Goal: Use online tool/utility: Utilize a website feature to perform a specific function

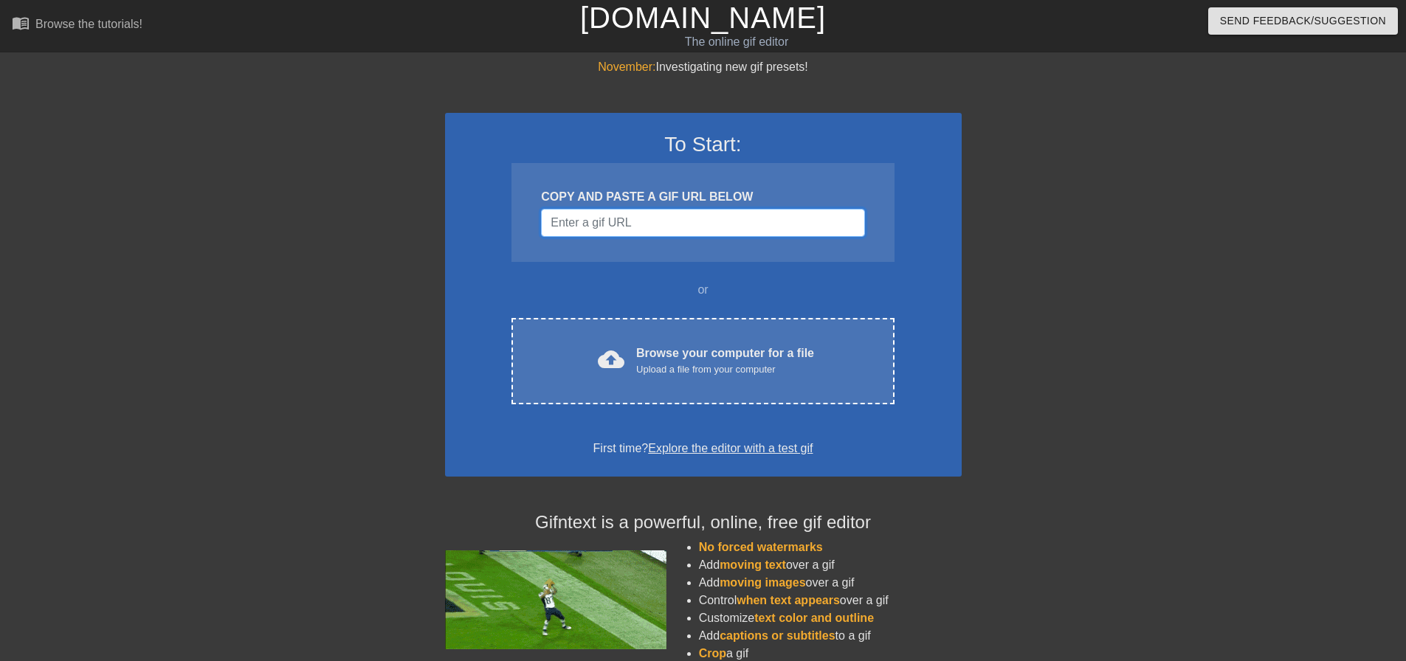
click at [568, 225] on input "Username" at bounding box center [702, 223] width 323 height 28
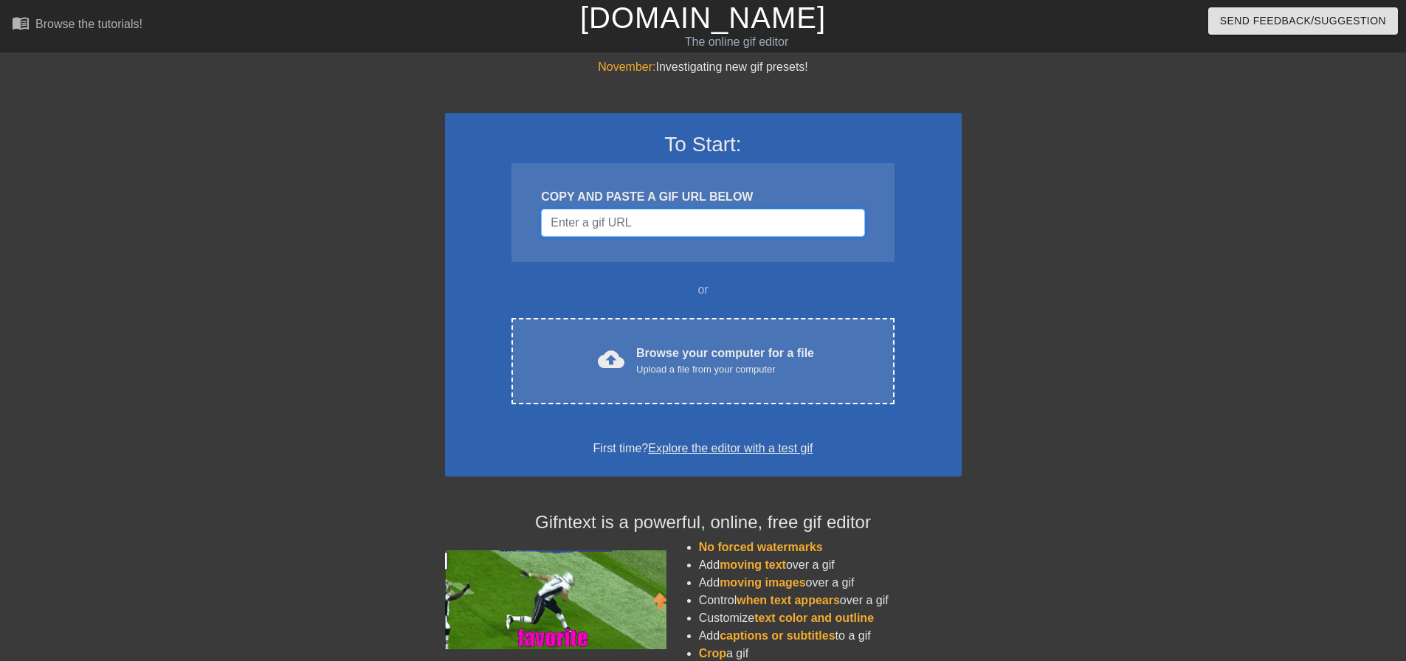
click at [657, 212] on input "Username" at bounding box center [702, 223] width 323 height 28
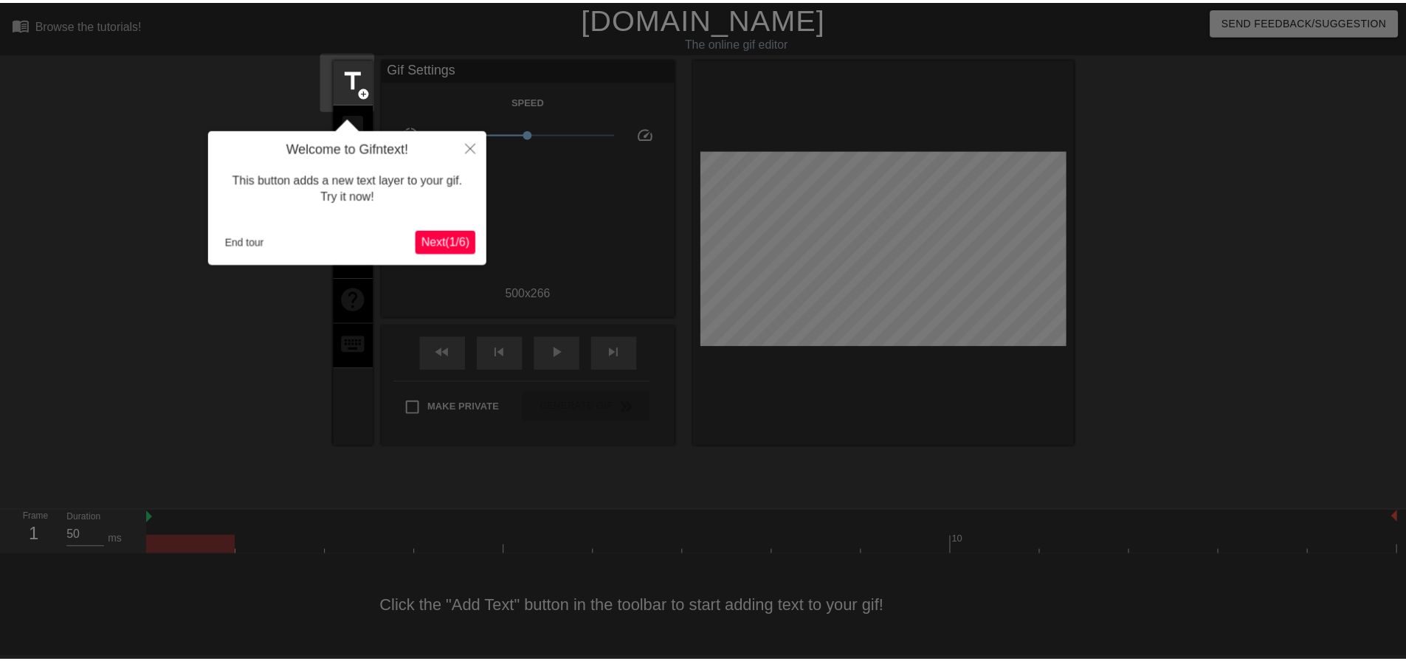
scroll to position [7, 0]
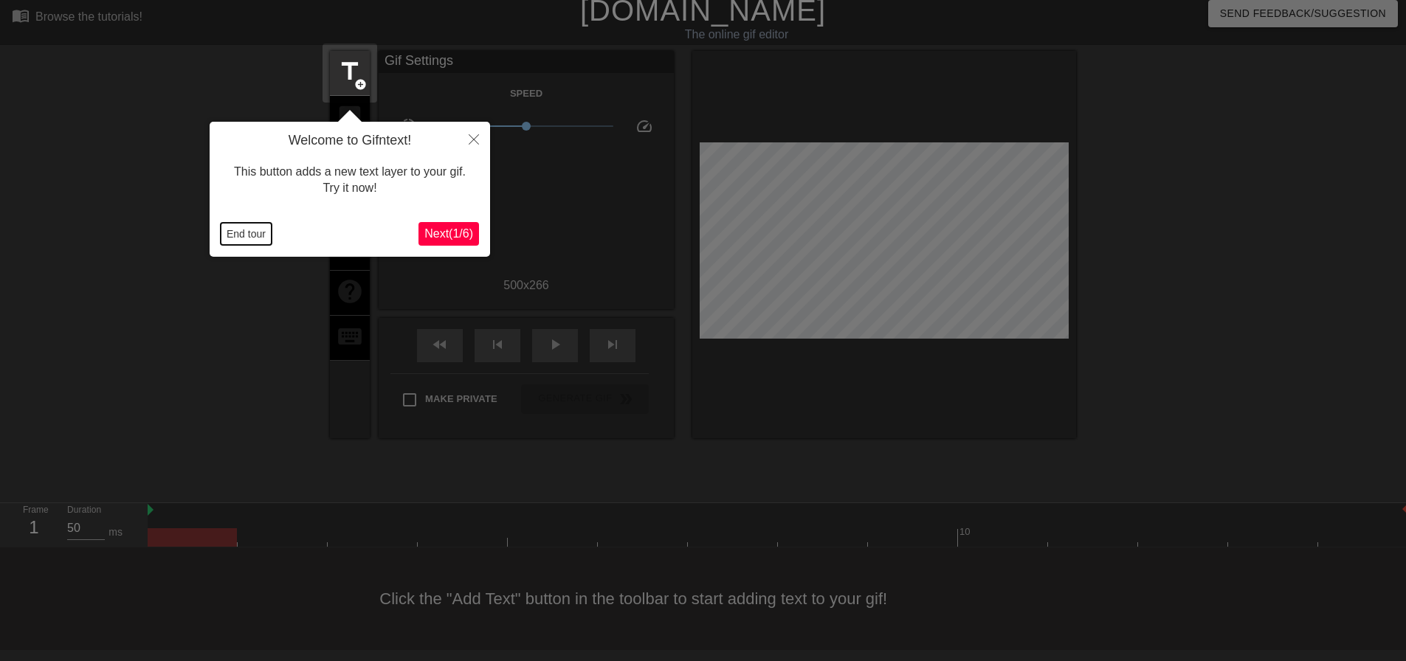
click at [241, 233] on button "End tour" at bounding box center [246, 234] width 51 height 22
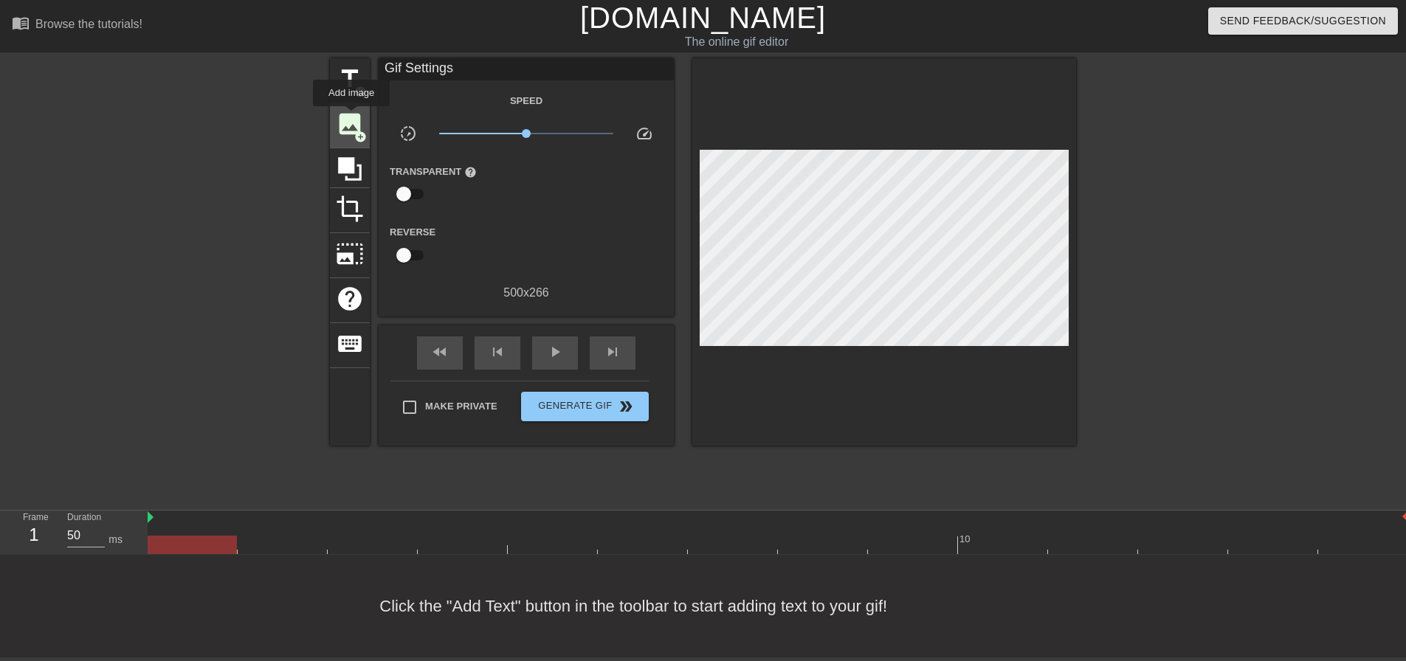
click at [351, 116] on span "image" at bounding box center [350, 124] width 28 height 28
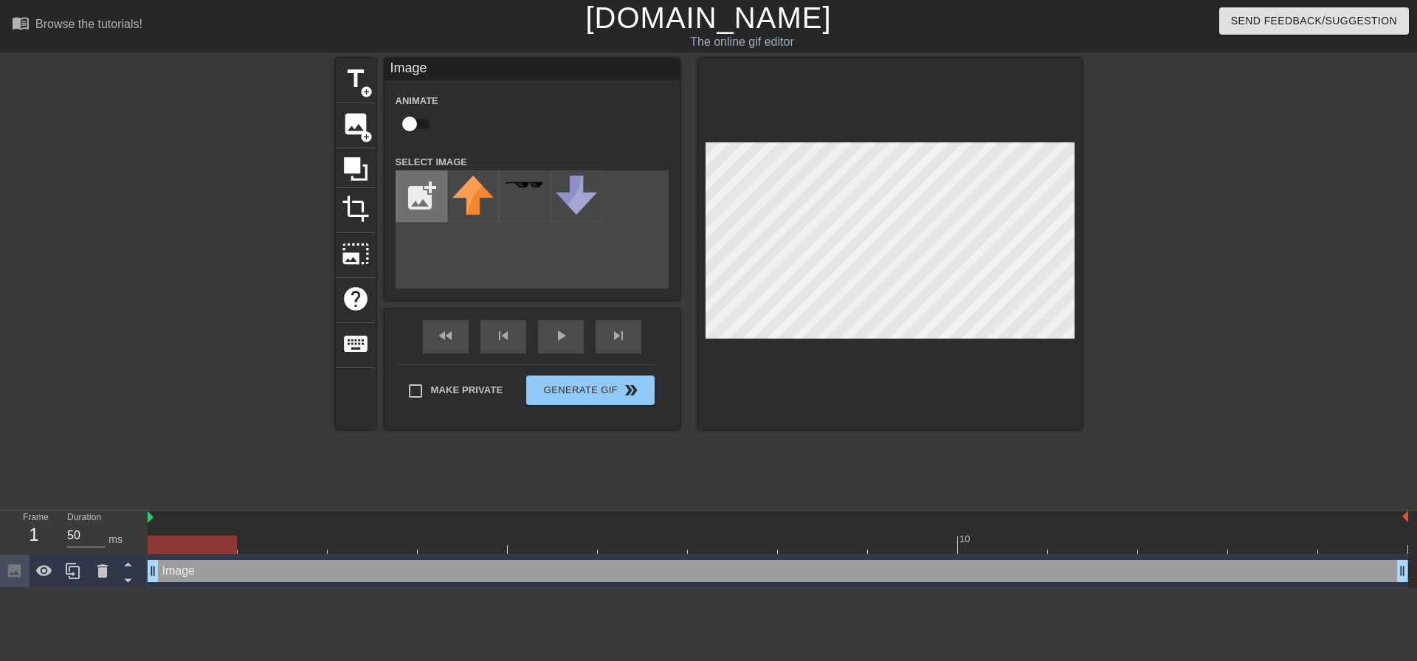
click at [419, 188] on input "file" at bounding box center [421, 196] width 50 height 50
type input "C:\fakepath\re457r6u7r68u.jpg"
click at [480, 194] on img at bounding box center [472, 203] width 41 height 55
click at [777, 137] on div at bounding box center [890, 243] width 384 height 371
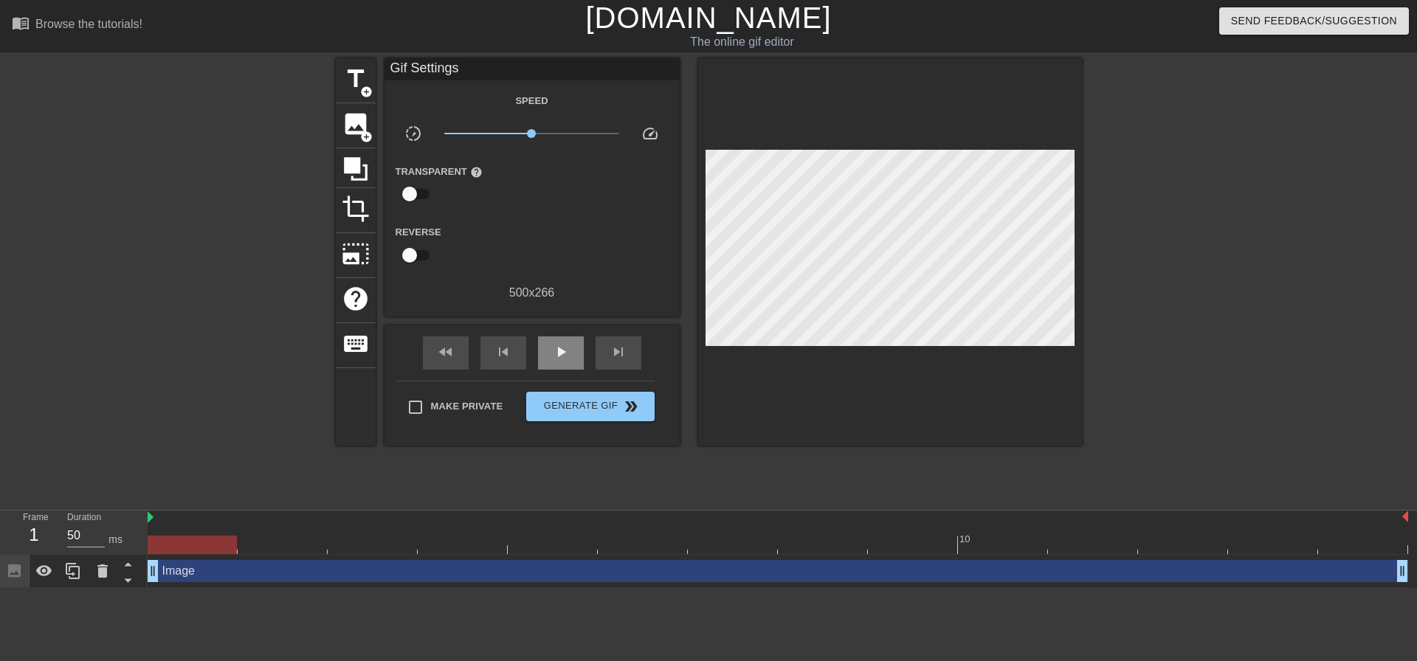
click at [553, 327] on div "fast_rewind skip_previous play_arrow skip_next" at bounding box center [532, 352] width 241 height 55
click at [559, 340] on div "play_arrow" at bounding box center [561, 352] width 46 height 33
click at [561, 345] on span "pause" at bounding box center [561, 352] width 18 height 18
click at [472, 343] on div "fast_rewind skip_previous play_arrow skip_next" at bounding box center [532, 352] width 241 height 55
click at [457, 345] on div "fast_rewind" at bounding box center [446, 352] width 46 height 33
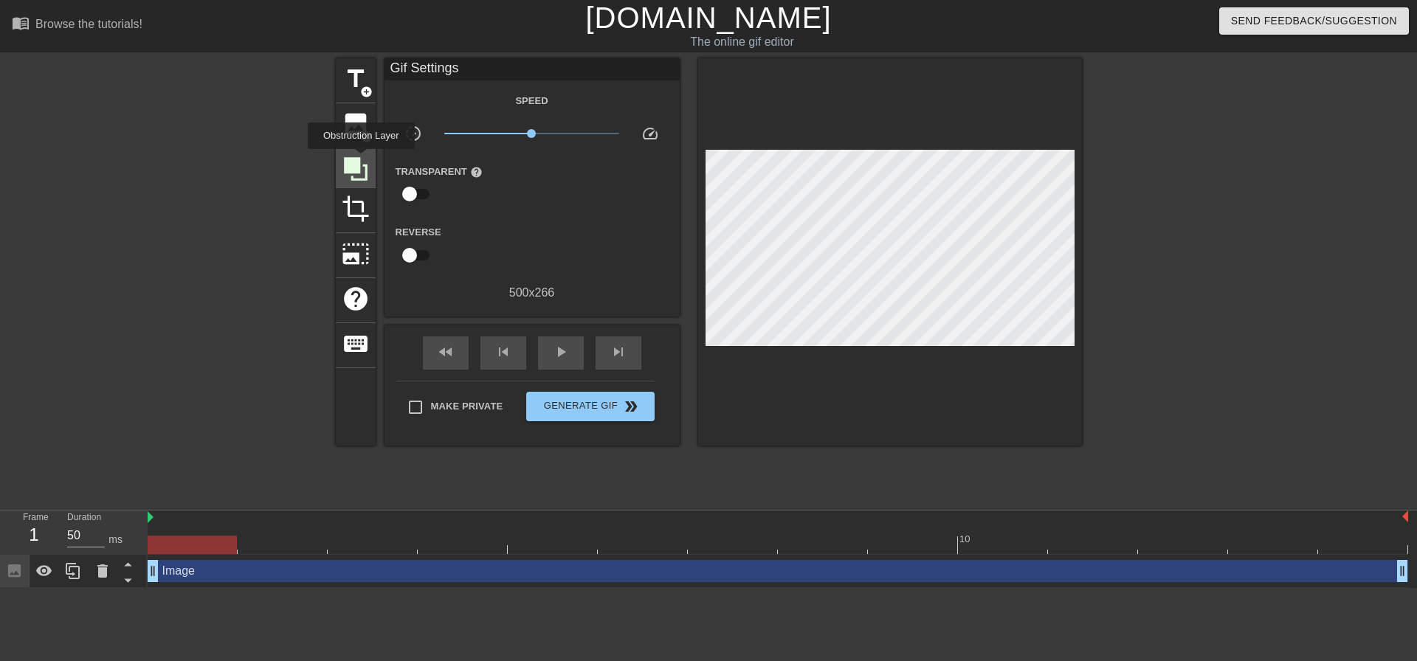
click at [361, 159] on icon at bounding box center [356, 169] width 28 height 28
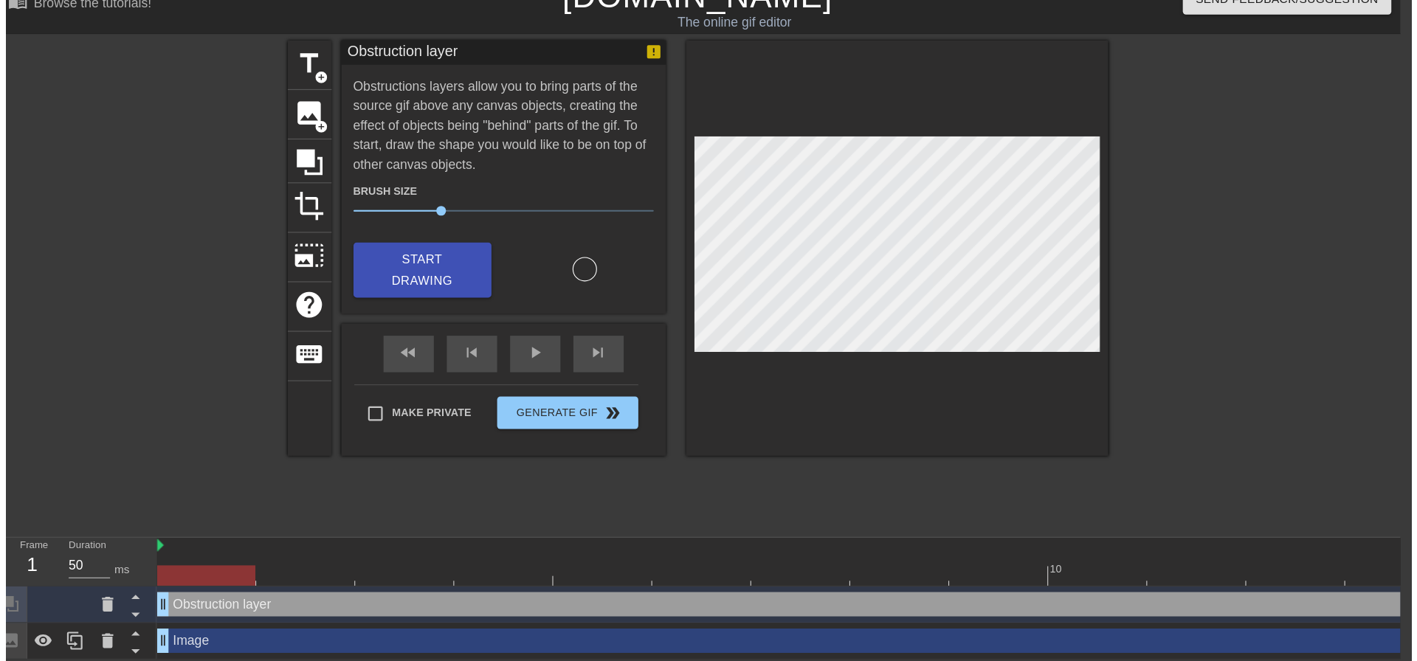
scroll to position [0, 11]
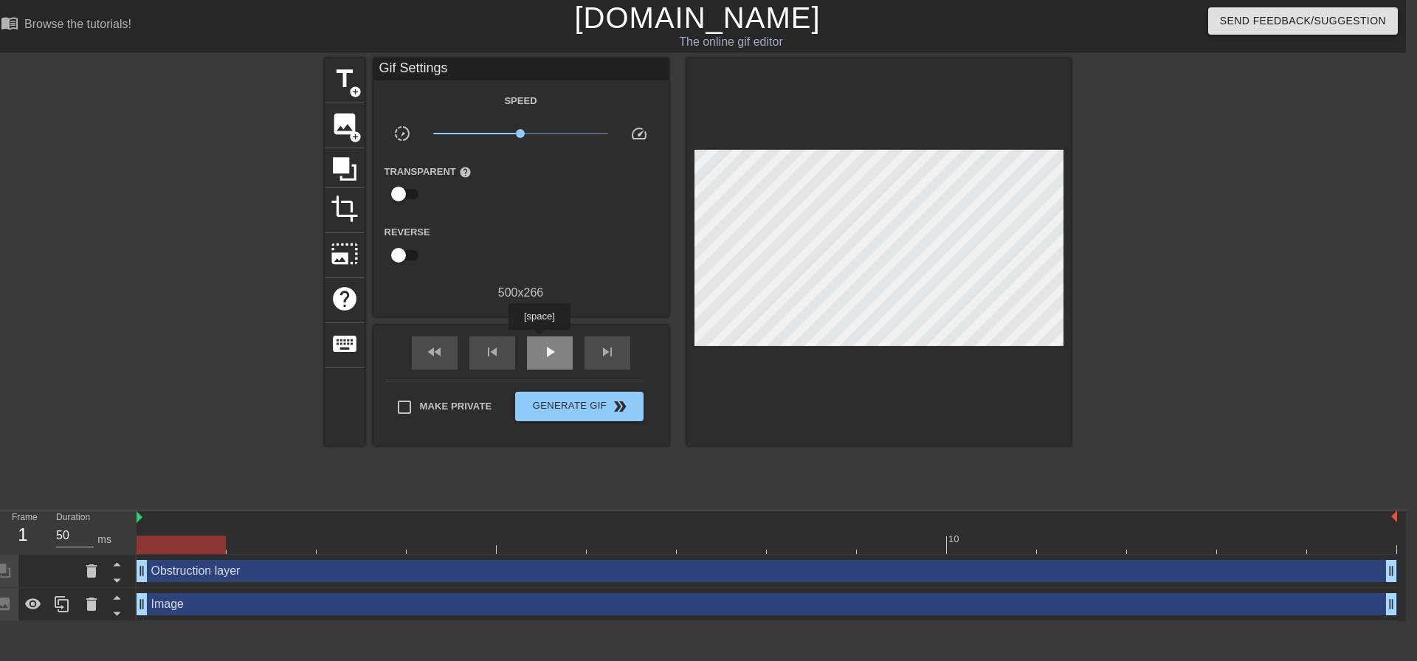
click at [539, 340] on div "play_arrow" at bounding box center [550, 352] width 46 height 33
click at [534, 361] on div "pause" at bounding box center [550, 352] width 46 height 33
click at [441, 353] on span "fast_rewind" at bounding box center [435, 352] width 18 height 18
click at [404, 402] on input "Make Private" at bounding box center [404, 407] width 31 height 31
checkbox input "true"
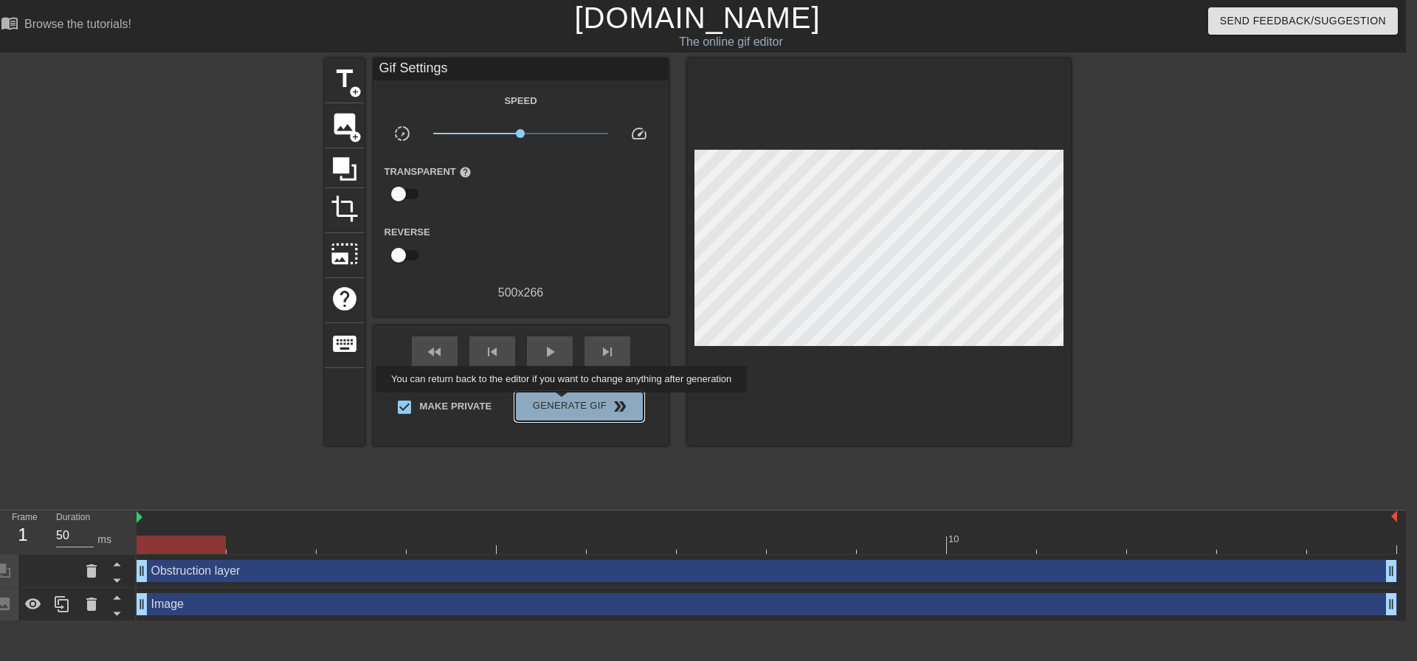
click at [563, 403] on span "Generate Gif double_arrow" at bounding box center [579, 407] width 116 height 18
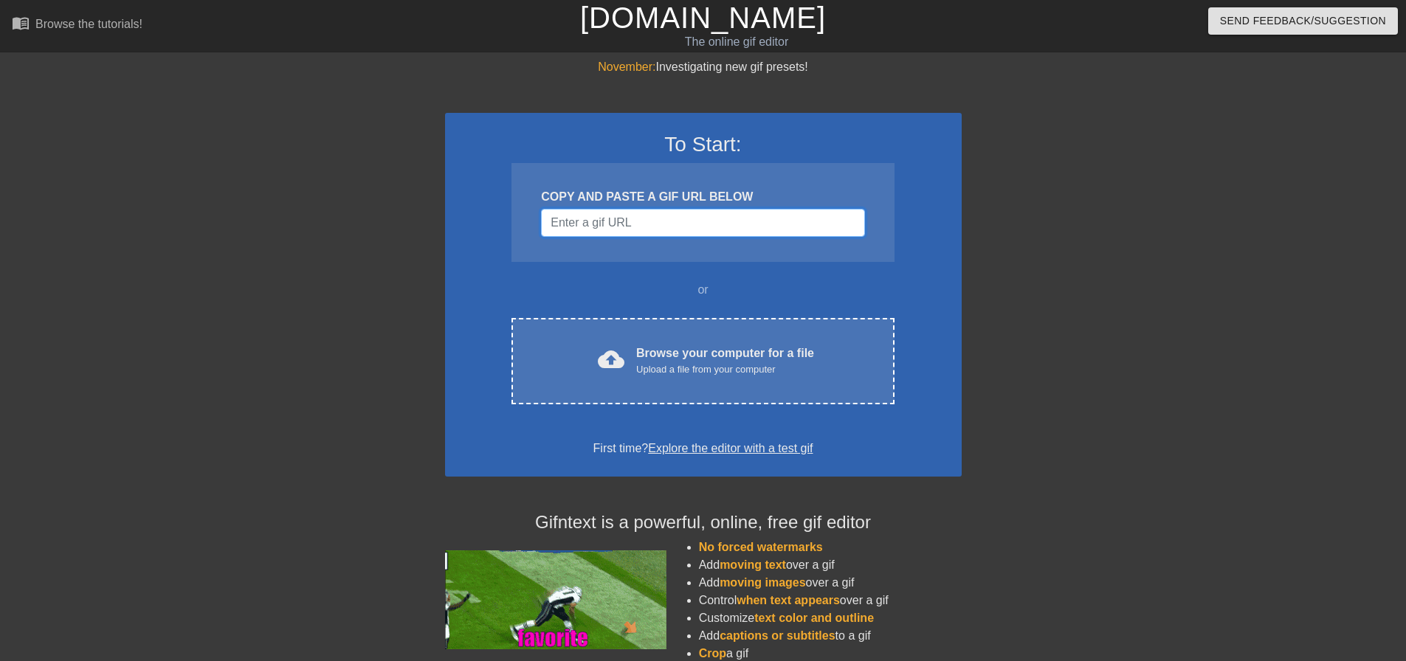
click at [649, 224] on input "Username" at bounding box center [702, 223] width 323 height 28
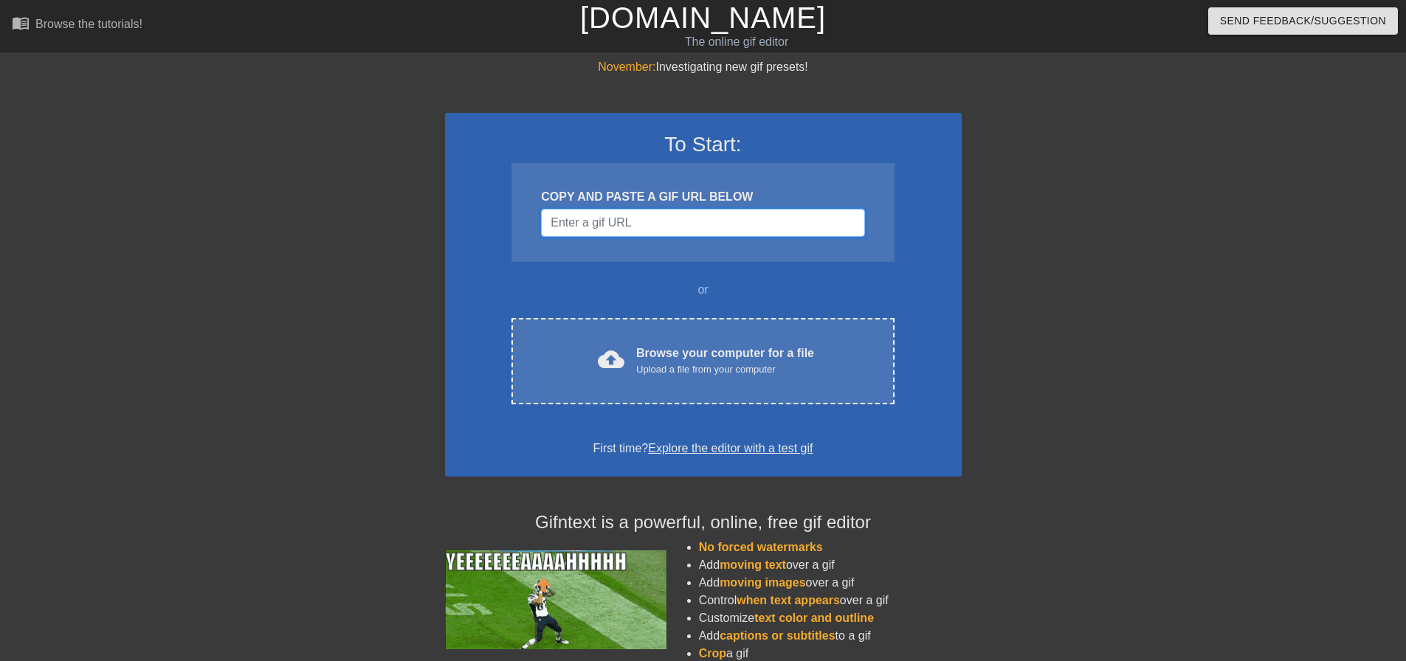
click at [681, 211] on input "Username" at bounding box center [702, 223] width 323 height 28
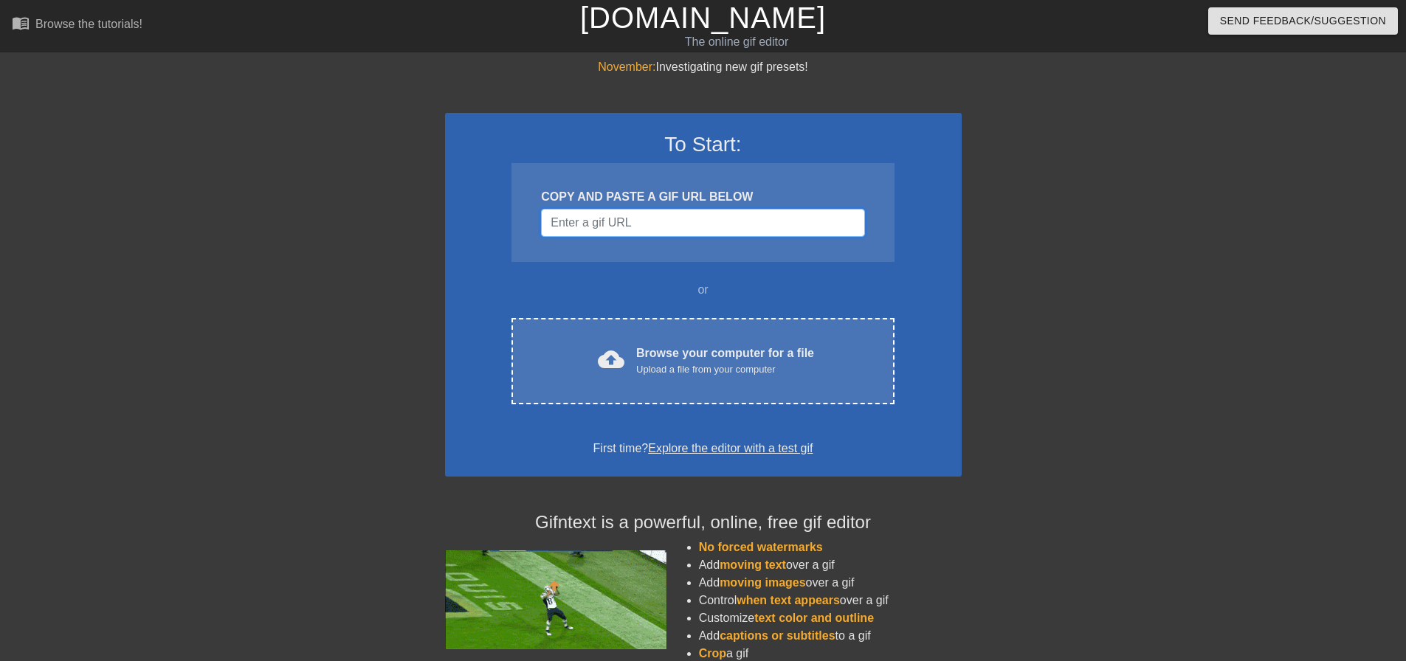
click at [643, 222] on input "Username" at bounding box center [702, 223] width 323 height 28
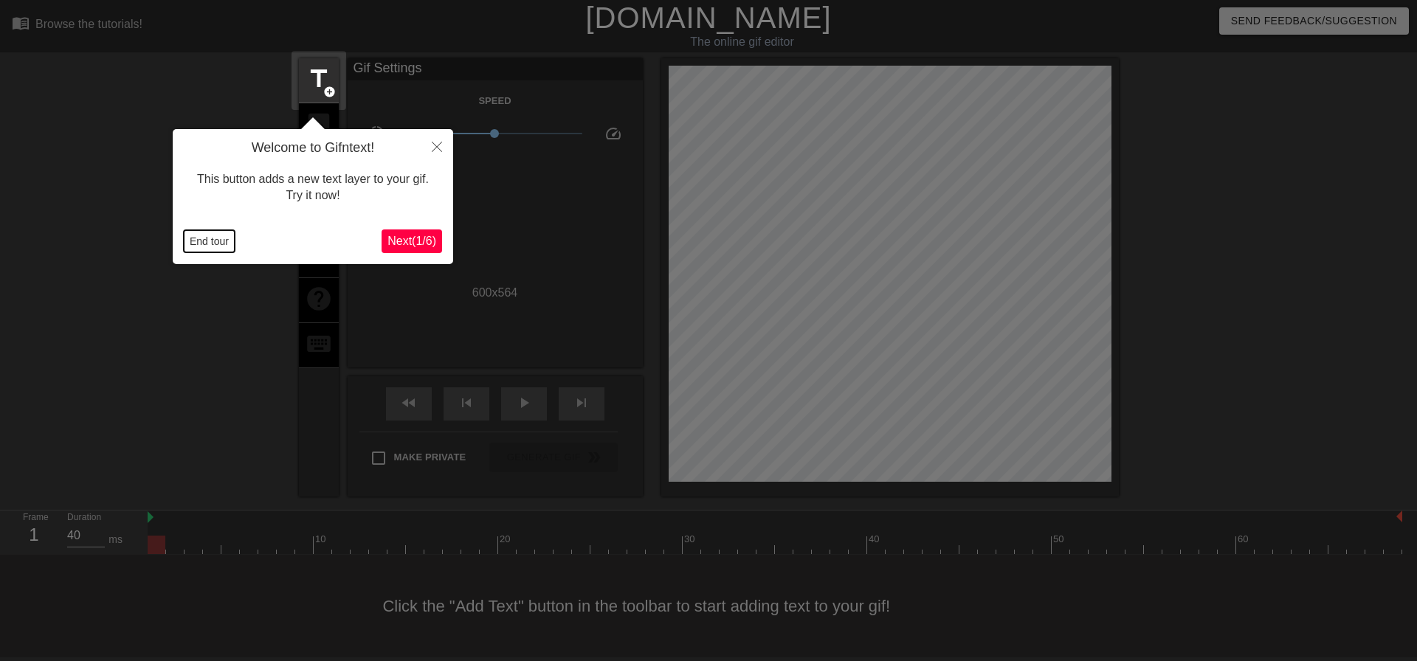
click at [210, 247] on button "End tour" at bounding box center [209, 241] width 51 height 22
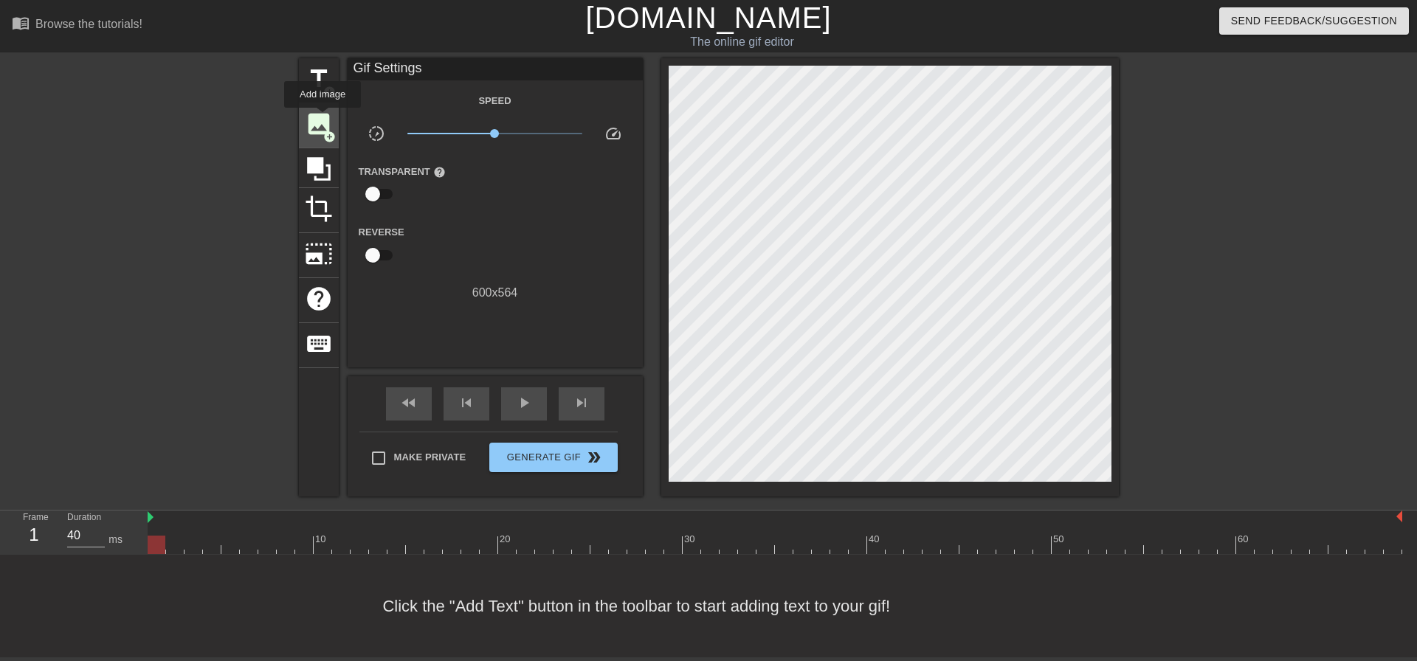
click at [322, 118] on span "image" at bounding box center [319, 124] width 28 height 28
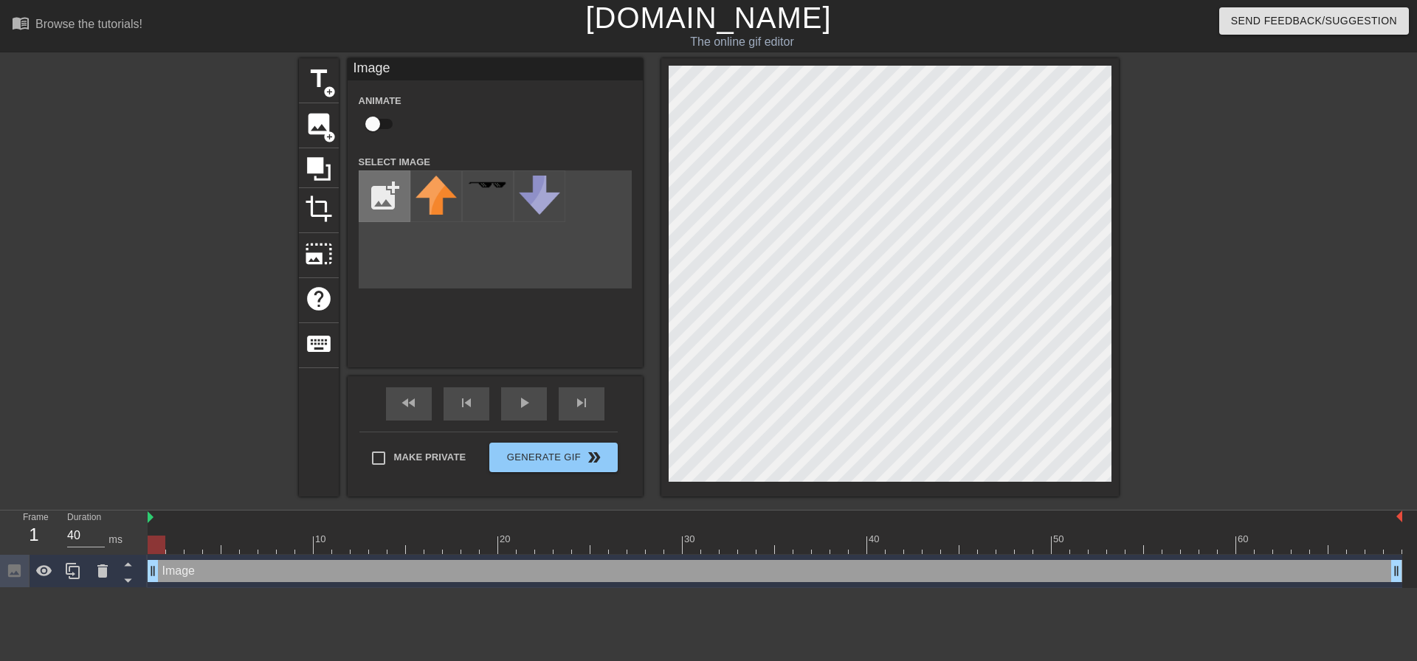
click at [375, 190] on input "file" at bounding box center [384, 196] width 50 height 50
type input "C:\fakepath\re457r6u7r68u.jpg"
click at [440, 204] on img at bounding box center [435, 203] width 41 height 55
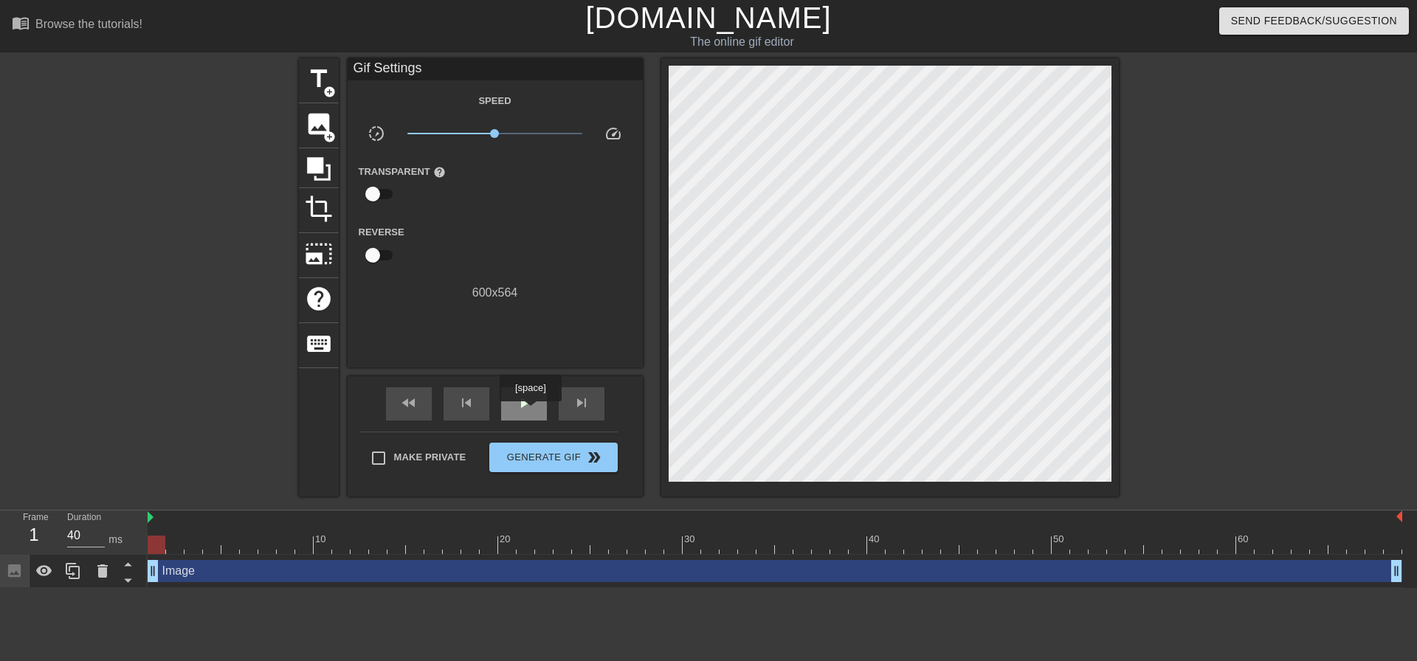
click at [530, 412] on div "play_arrow" at bounding box center [524, 403] width 46 height 33
click at [533, 395] on div "pause" at bounding box center [524, 403] width 46 height 33
click at [409, 404] on span "fast_rewind" at bounding box center [409, 403] width 18 height 18
click at [317, 159] on icon at bounding box center [319, 169] width 24 height 24
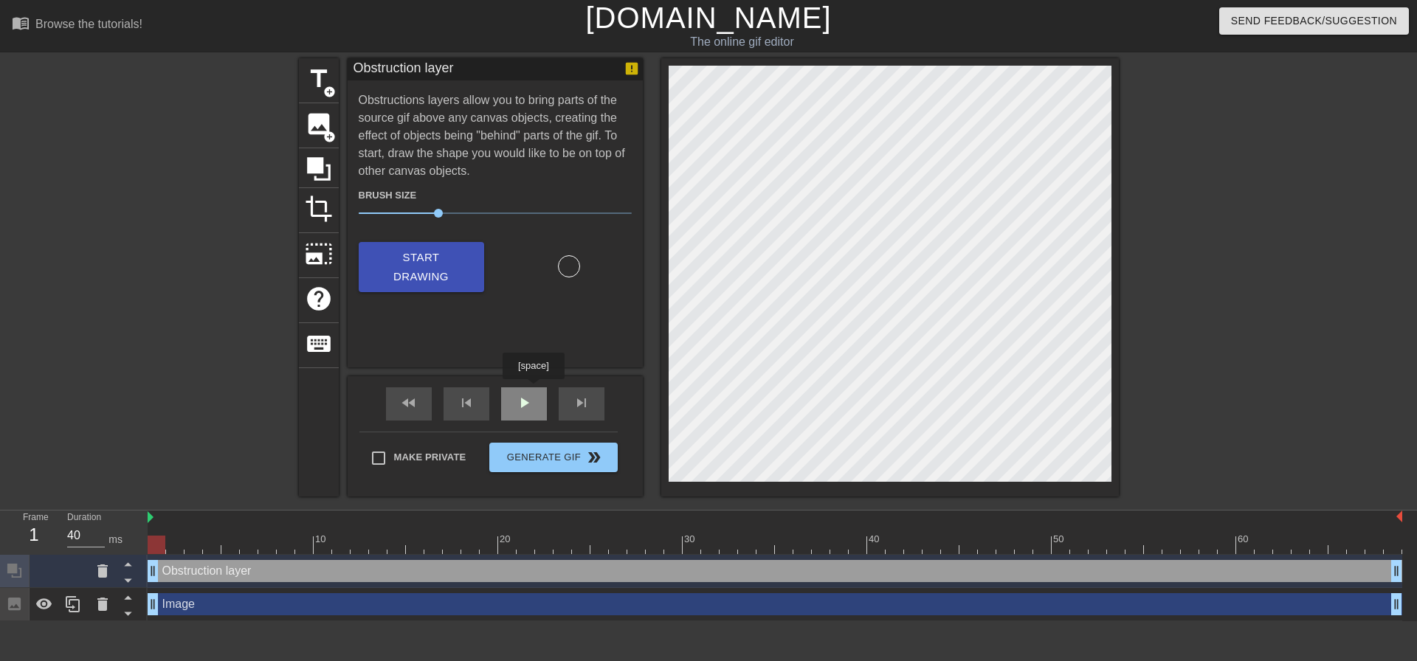
click at [519, 399] on span "play_arrow" at bounding box center [524, 403] width 18 height 18
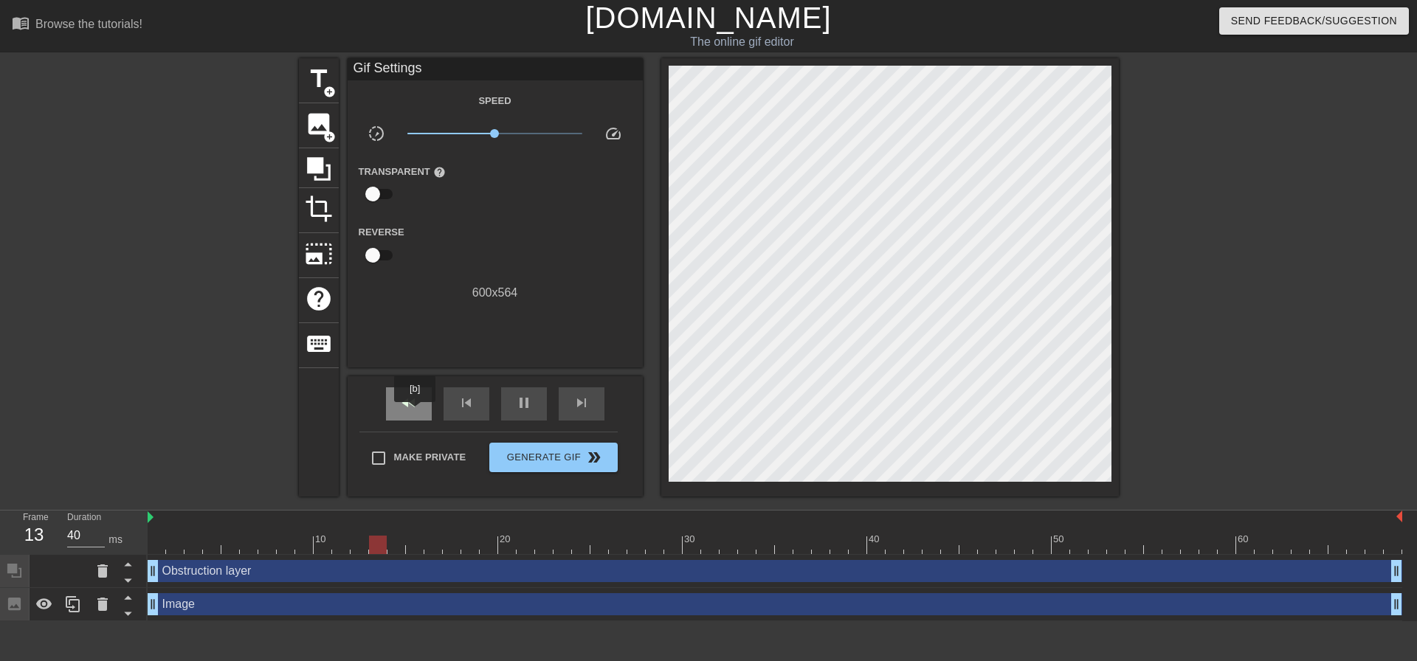
click at [414, 407] on span "fast_rewind" at bounding box center [409, 403] width 18 height 18
click at [534, 401] on div "pause" at bounding box center [524, 403] width 46 height 33
click at [421, 403] on div "fast_rewind" at bounding box center [409, 403] width 46 height 33
click at [314, 198] on span "crop" at bounding box center [319, 209] width 28 height 28
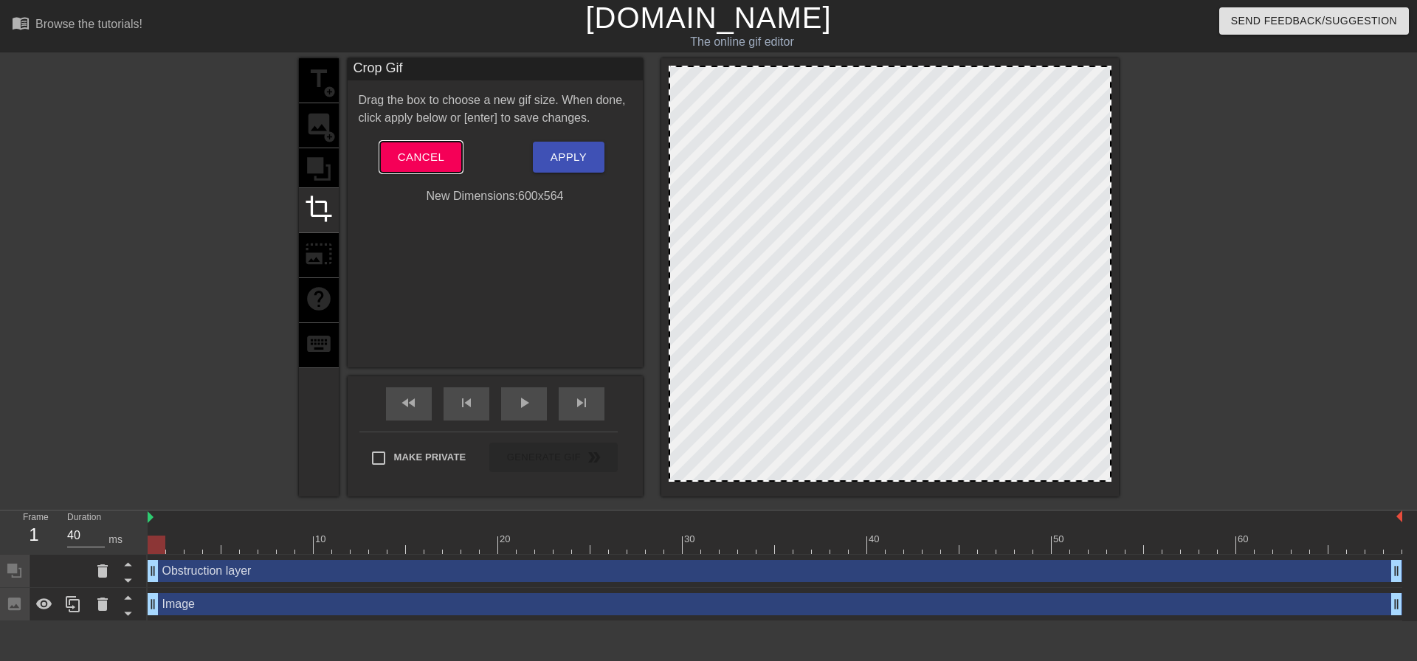
click at [406, 153] on span "Cancel" at bounding box center [421, 157] width 46 height 19
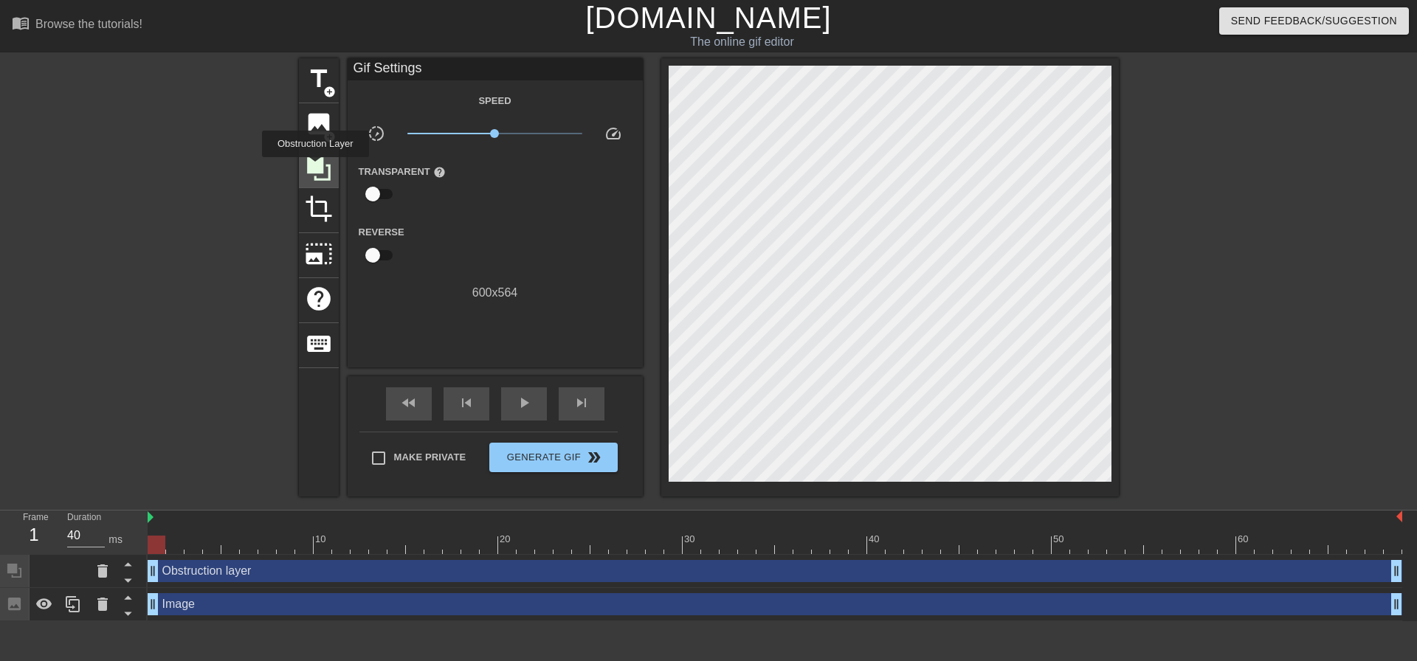
click at [315, 168] on icon at bounding box center [319, 169] width 24 height 24
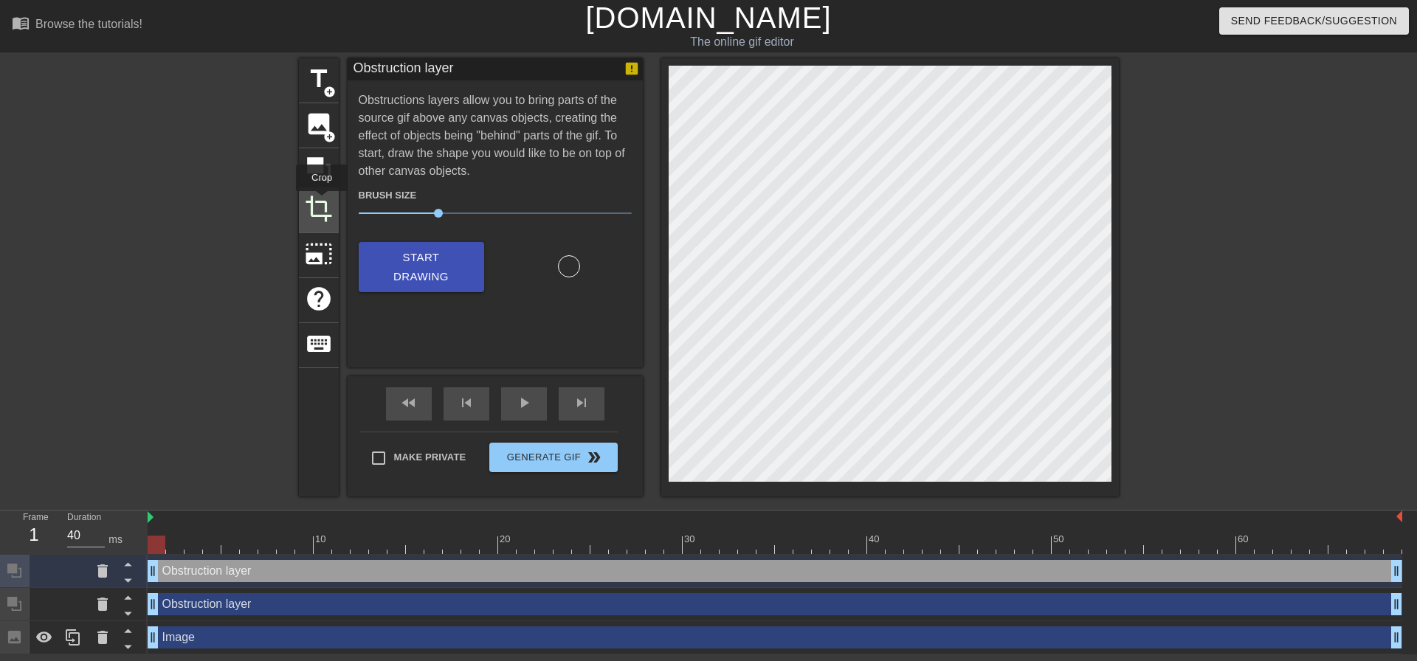
click at [322, 201] on span "crop" at bounding box center [319, 209] width 28 height 28
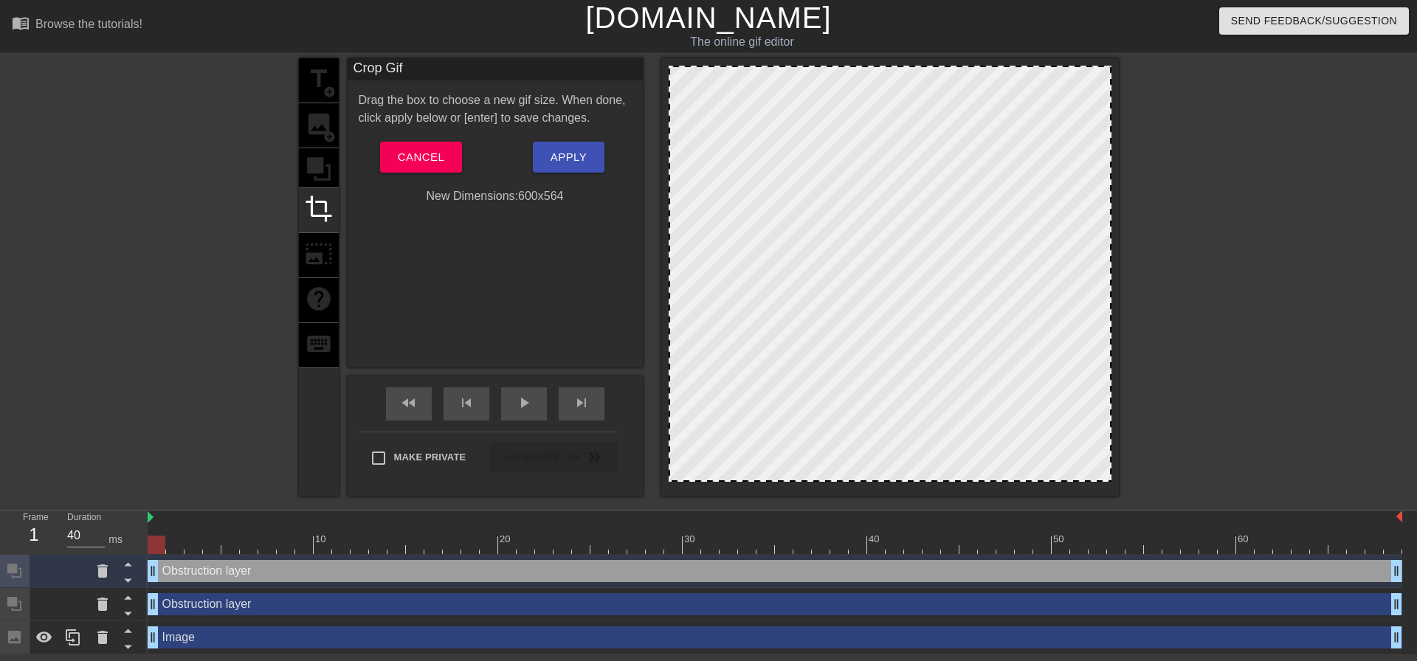
click at [1109, 68] on div at bounding box center [889, 277] width 457 height 438
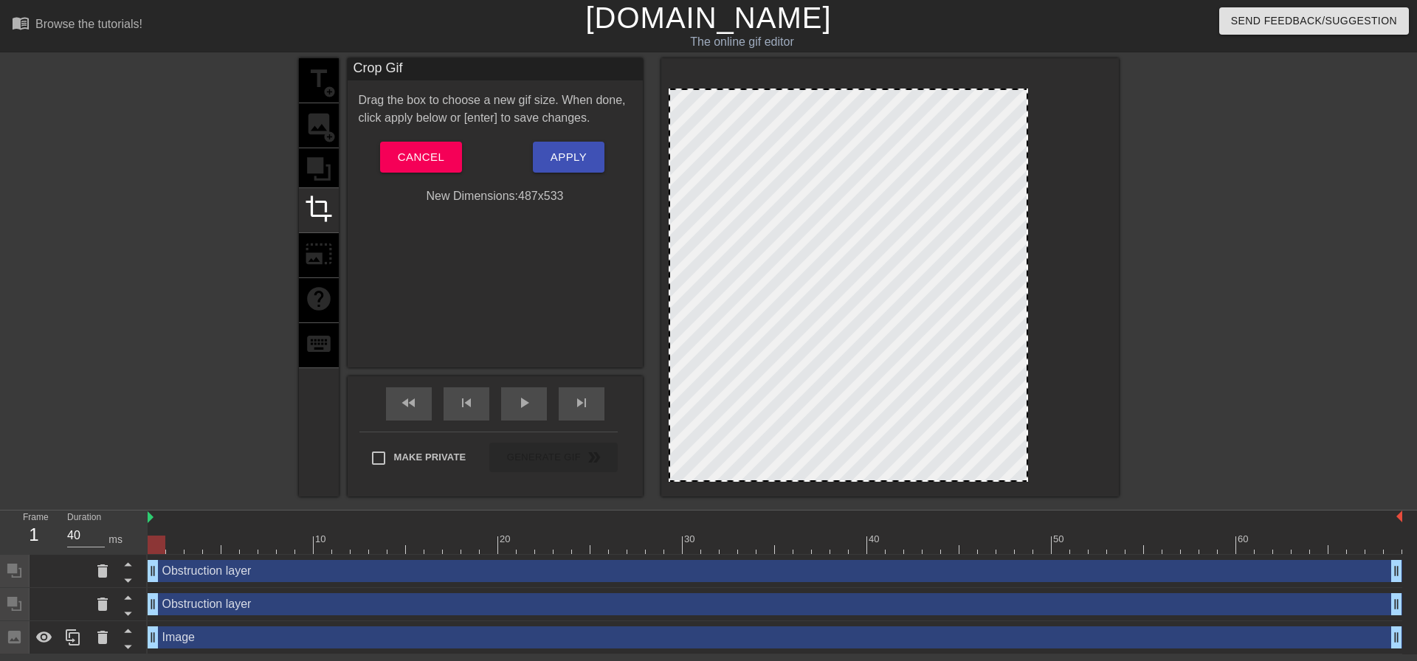
drag, startPoint x: 1109, startPoint y: 69, endPoint x: 1026, endPoint y: 91, distance: 86.5
click at [576, 163] on span "Apply" at bounding box center [568, 157] width 36 height 19
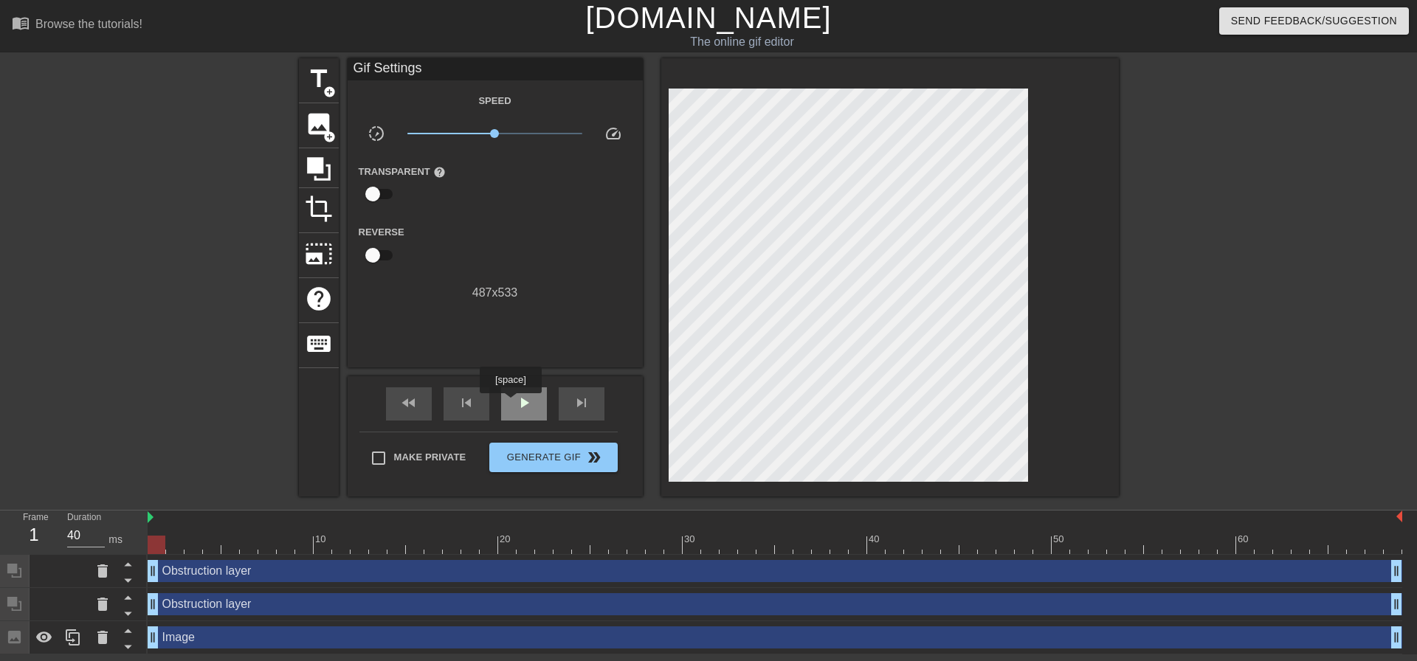
click at [510, 404] on div "play_arrow" at bounding box center [524, 403] width 46 height 33
click at [516, 398] on span "pause" at bounding box center [524, 403] width 18 height 18
click at [312, 209] on span "crop" at bounding box center [319, 209] width 28 height 28
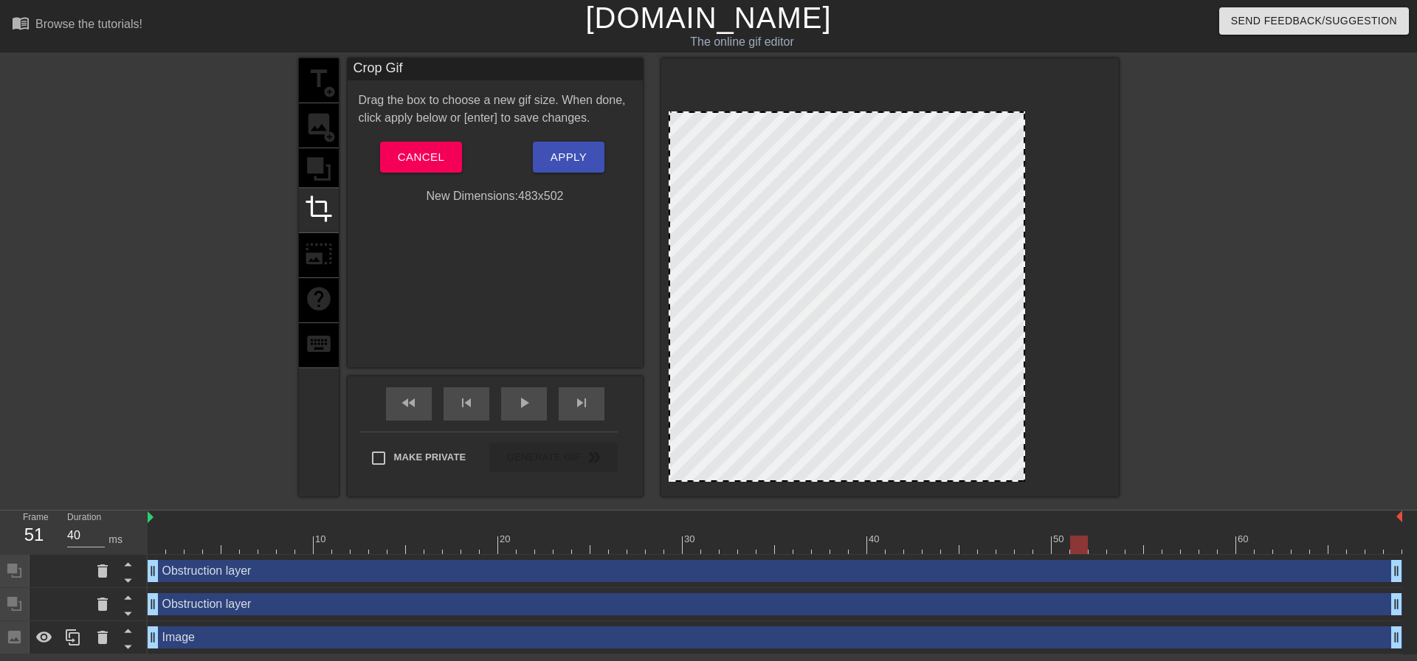
drag, startPoint x: 1030, startPoint y: 94, endPoint x: 1027, endPoint y: 117, distance: 23.1
click at [1027, 117] on div at bounding box center [1023, 113] width 15 height 15
click at [572, 164] on span "Apply" at bounding box center [568, 157] width 36 height 19
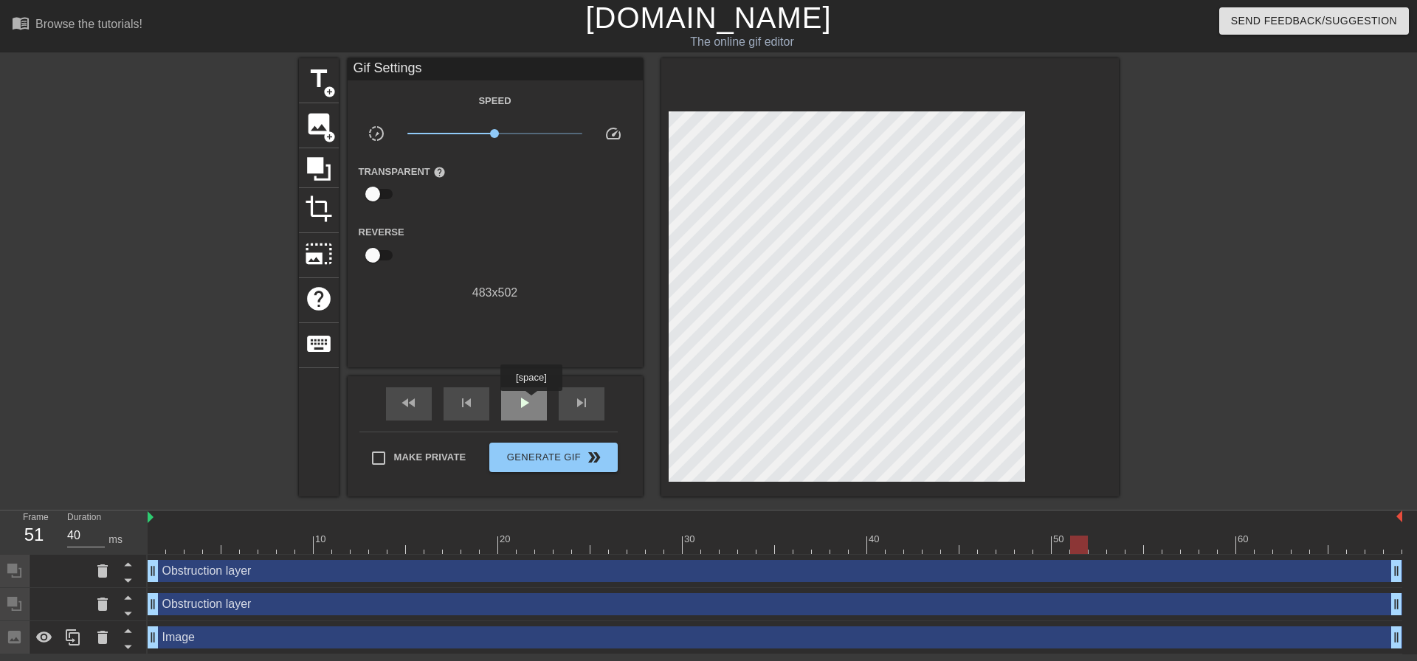
click at [526, 401] on span "play_arrow" at bounding box center [524, 403] width 18 height 18
click at [525, 401] on span "pause" at bounding box center [524, 403] width 18 height 18
drag, startPoint x: 415, startPoint y: 406, endPoint x: 406, endPoint y: 413, distance: 12.1
click at [415, 405] on span "fast_rewind" at bounding box center [409, 403] width 18 height 18
click at [375, 466] on input "Make Private" at bounding box center [378, 458] width 31 height 31
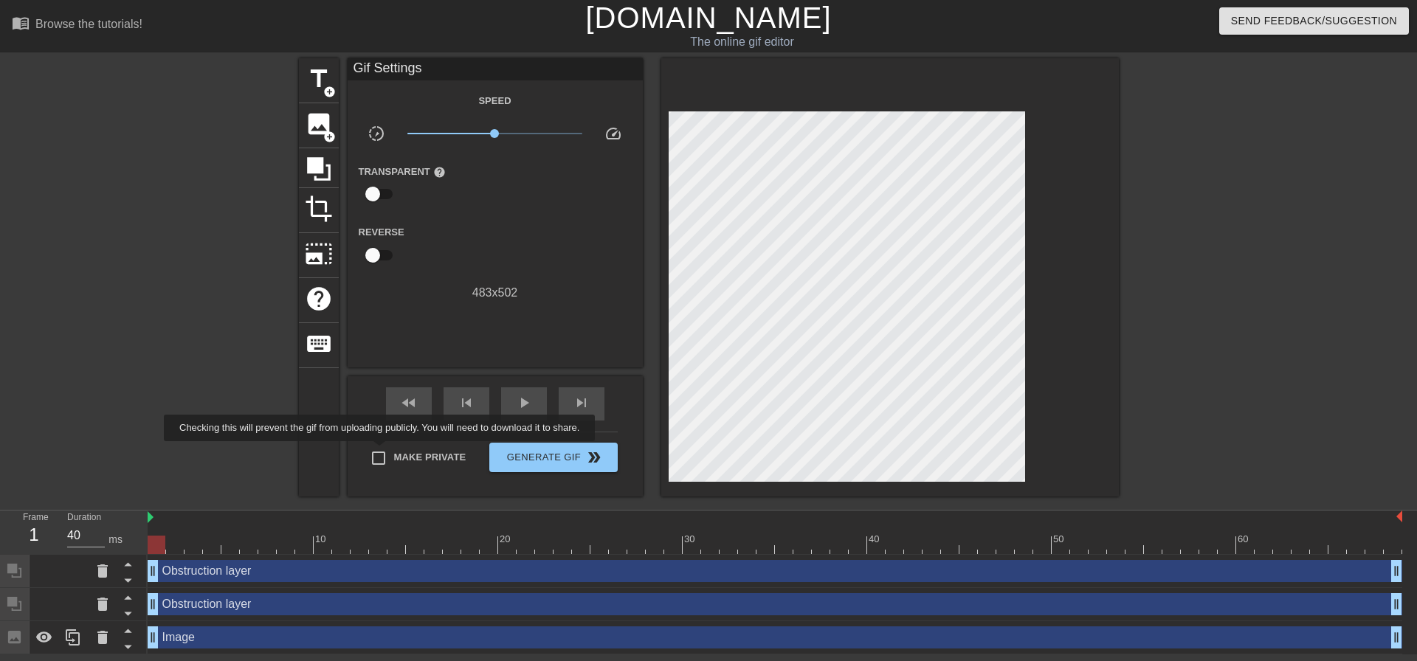
checkbox input "true"
click at [523, 449] on span "Generate Gif double_arrow" at bounding box center [553, 458] width 116 height 18
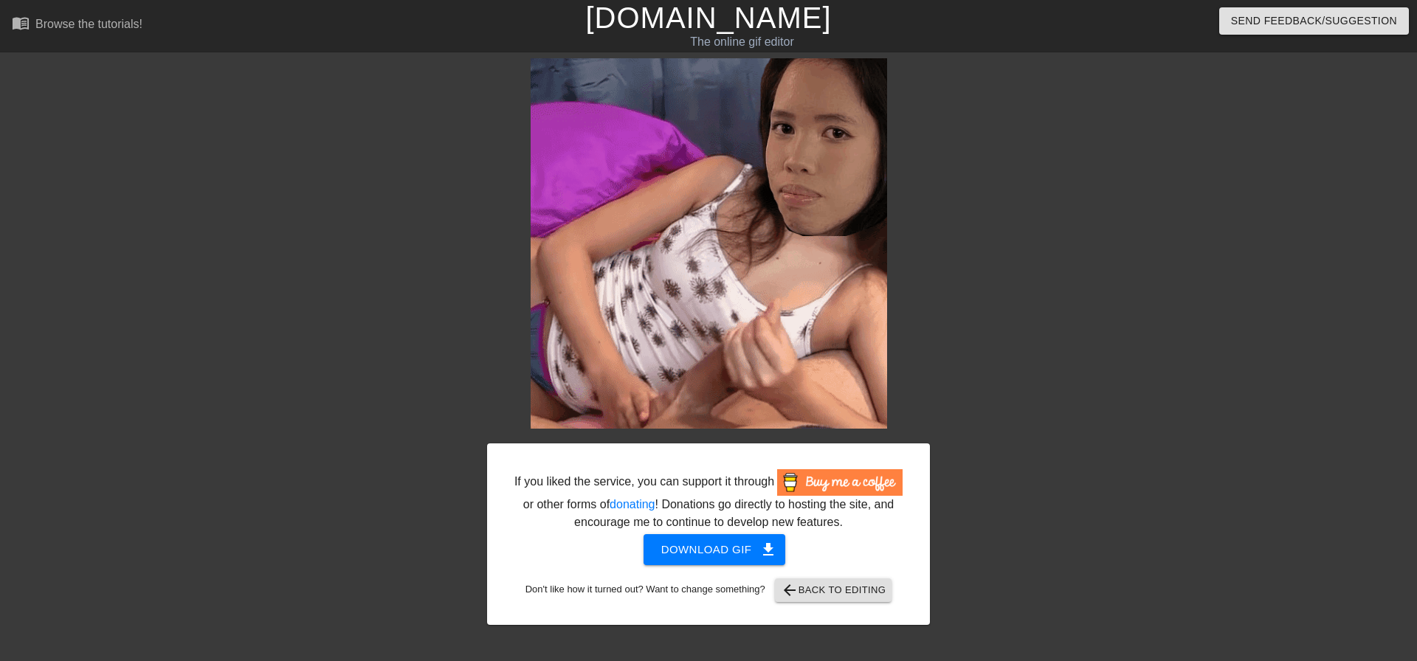
drag, startPoint x: 745, startPoint y: 214, endPoint x: 1043, endPoint y: 192, distance: 299.7
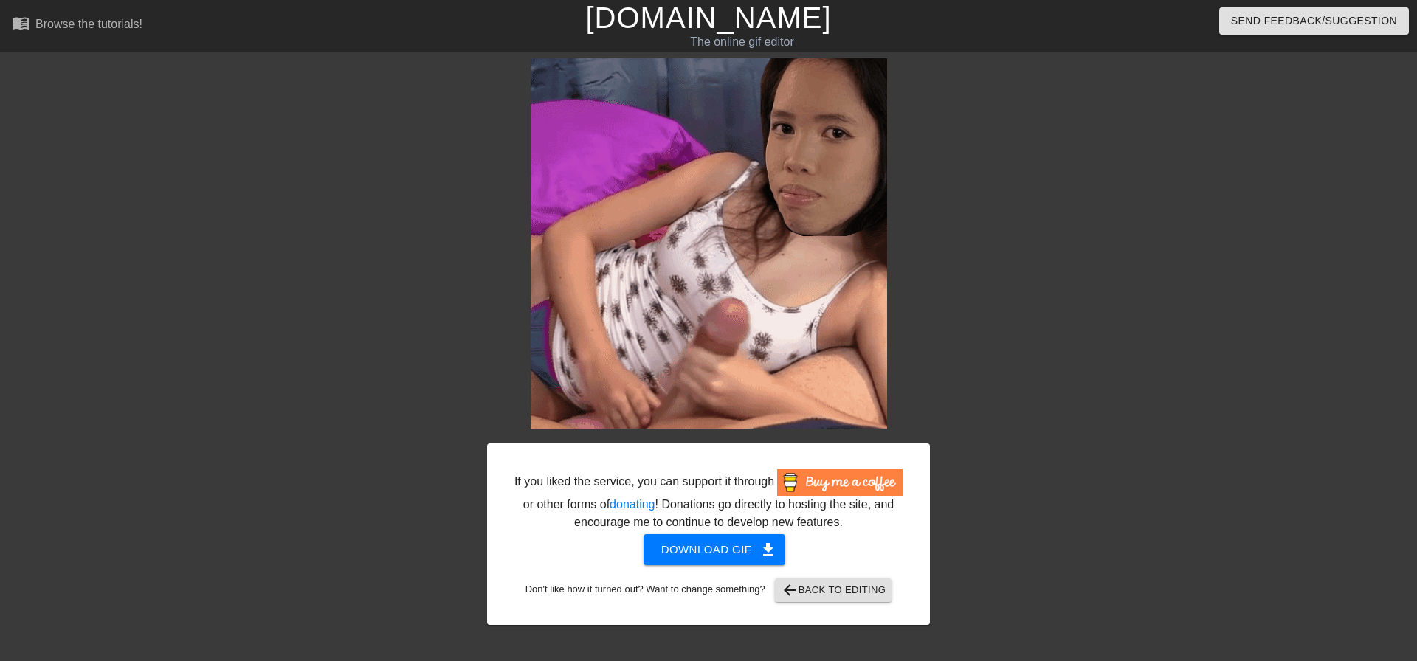
click at [1043, 192] on div at bounding box center [1057, 279] width 221 height 443
